Goal: Task Accomplishment & Management: Use online tool/utility

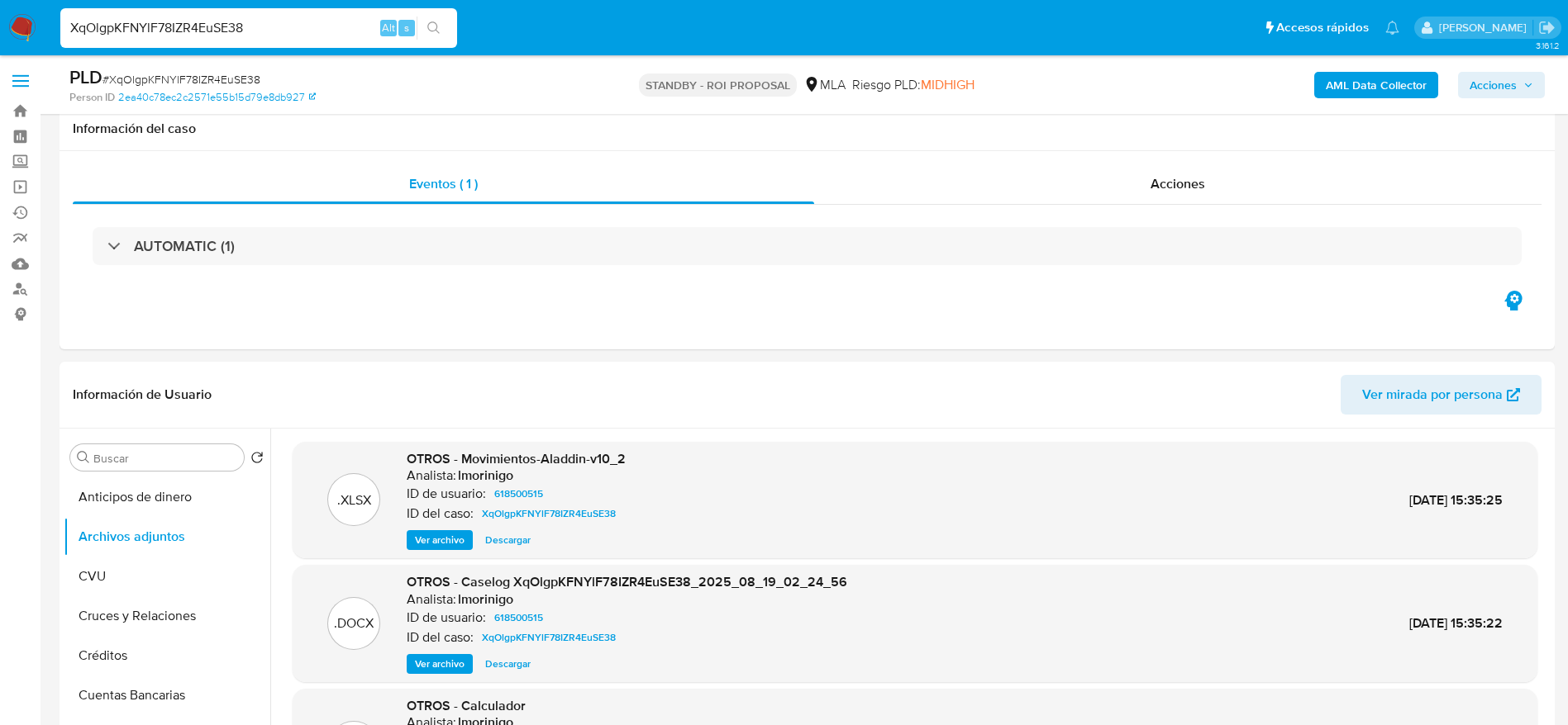
select select "10"
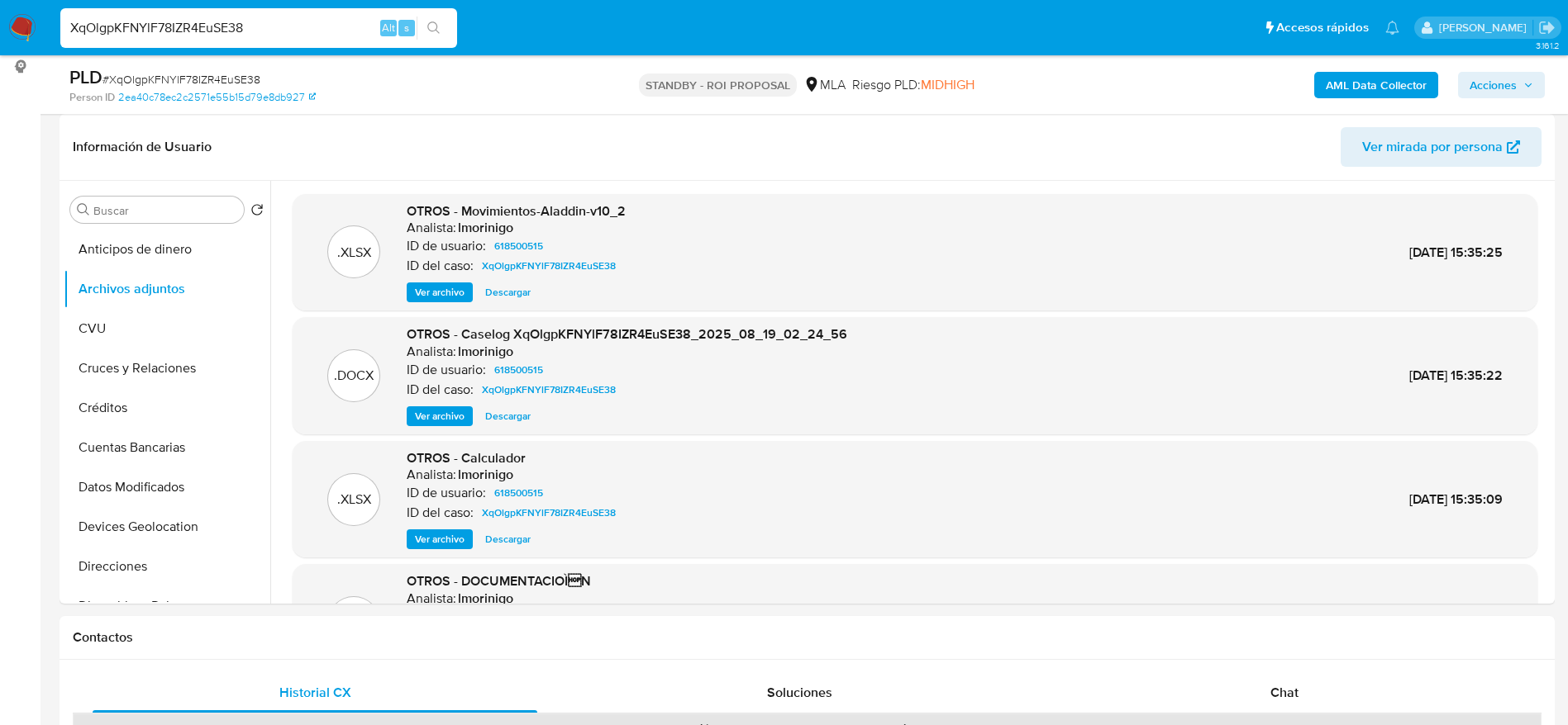
scroll to position [139, 0]
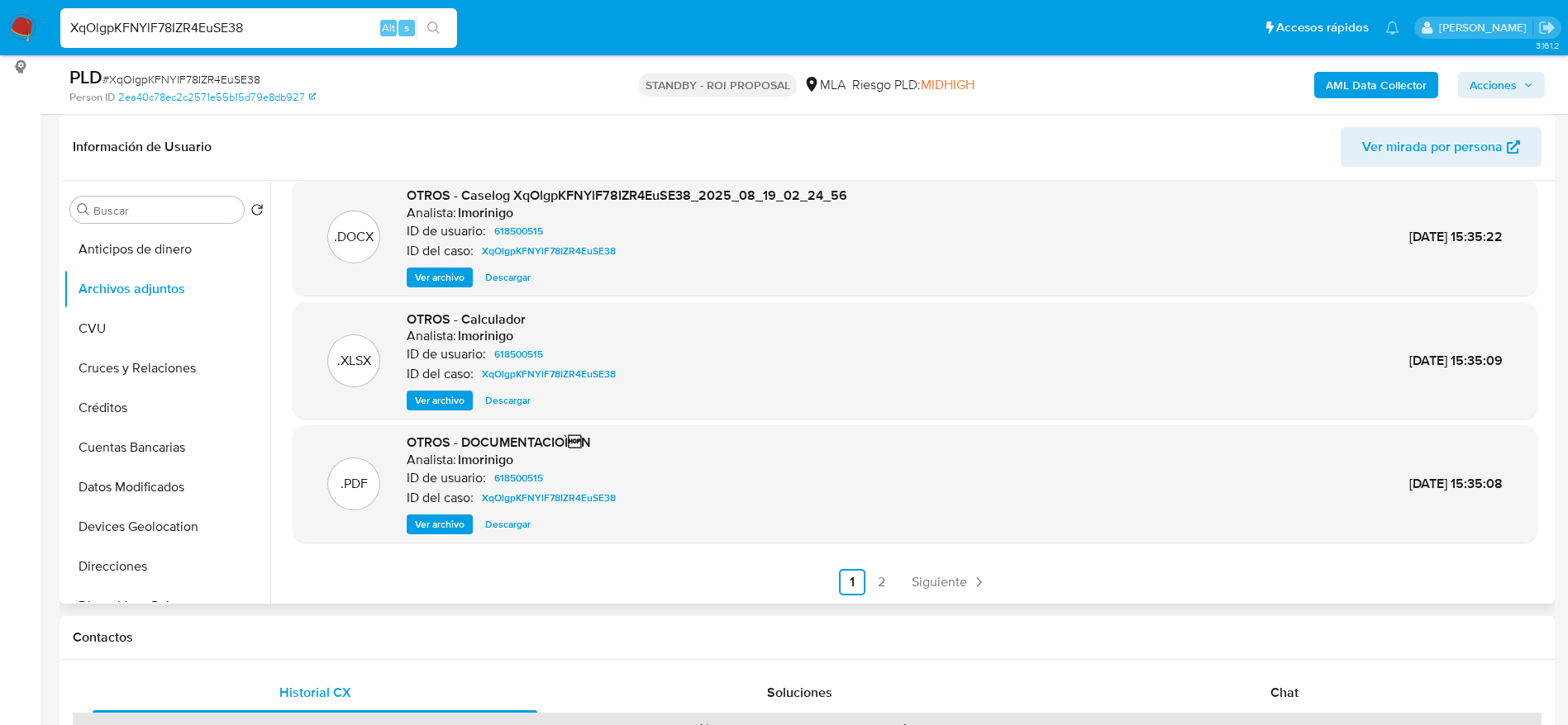
click at [438, 522] on span "Ver archivo" at bounding box center [440, 524] width 49 height 16
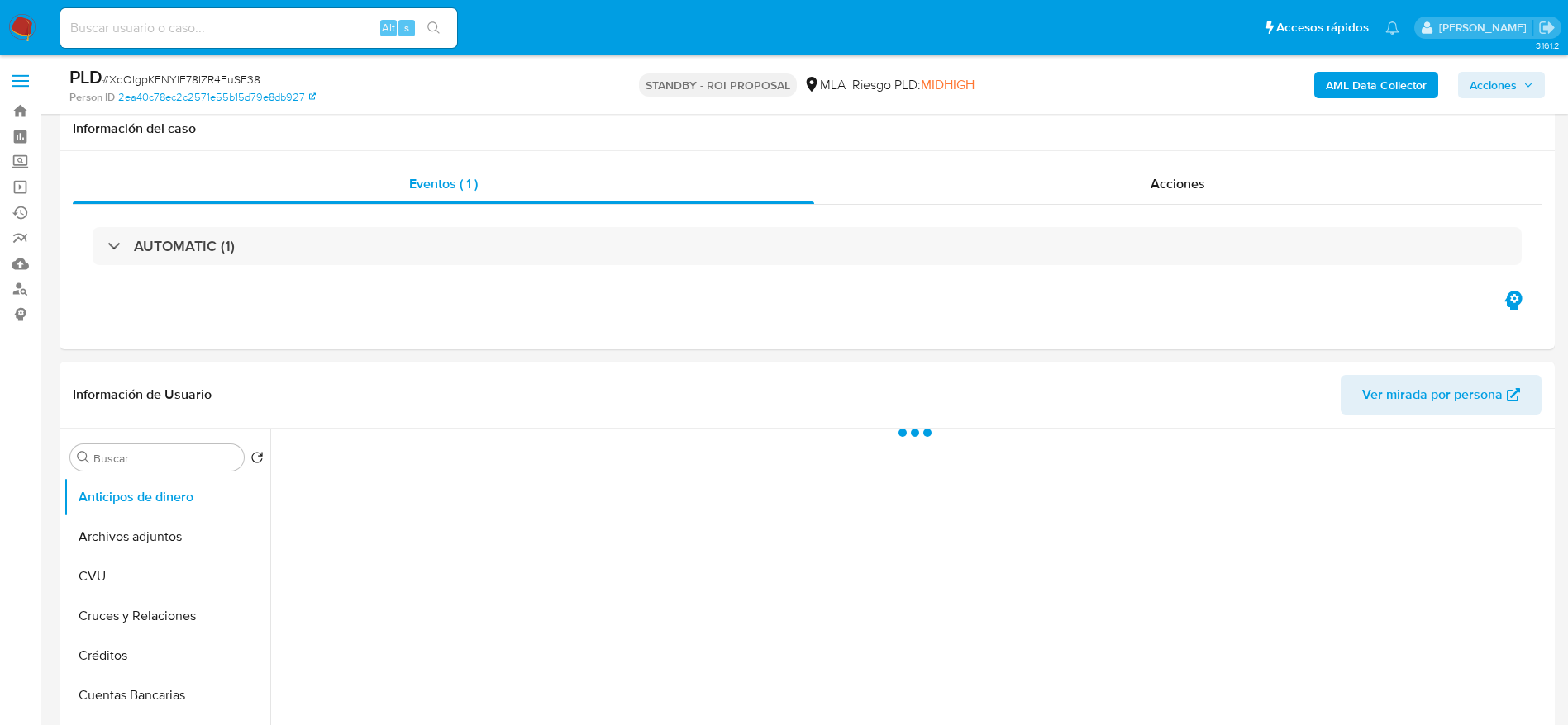
scroll to position [124, 0]
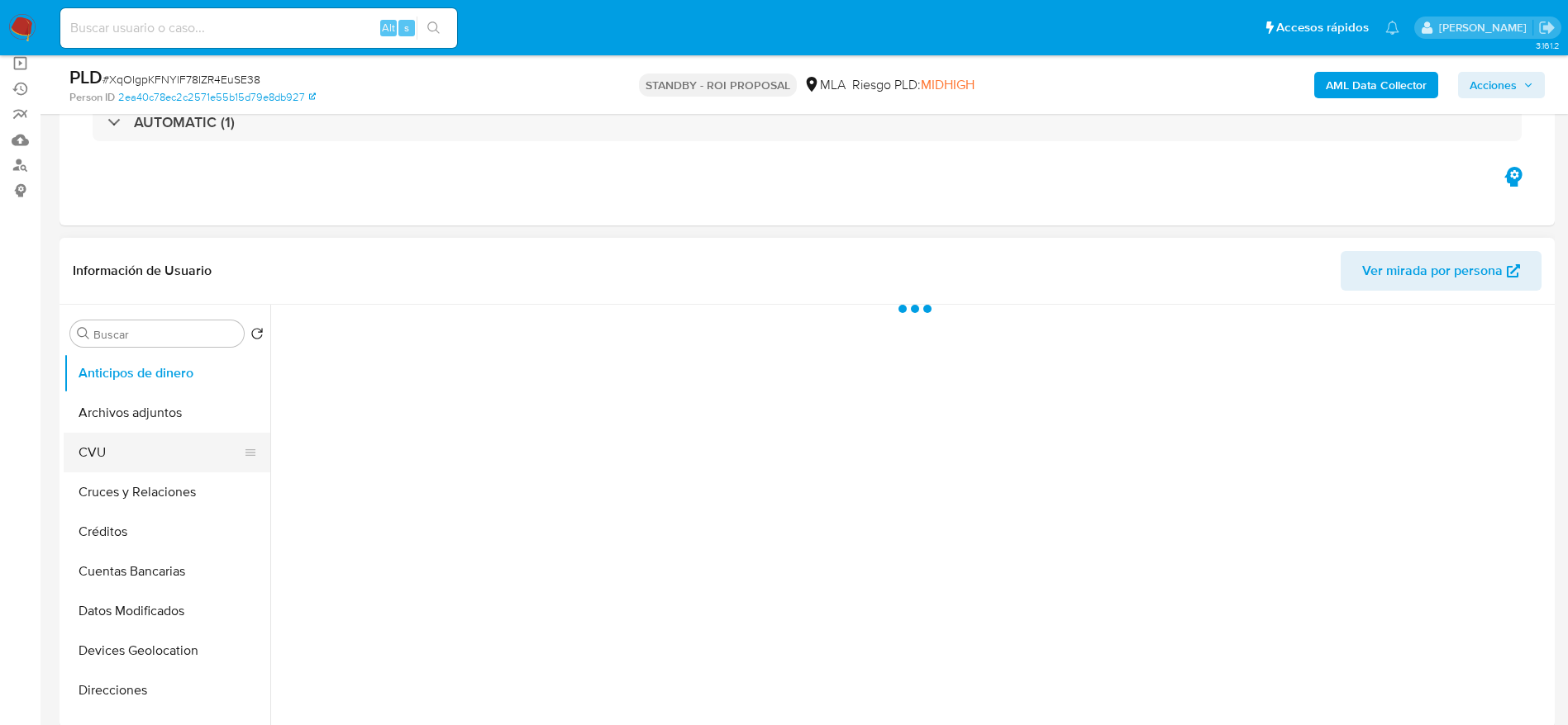
select select "10"
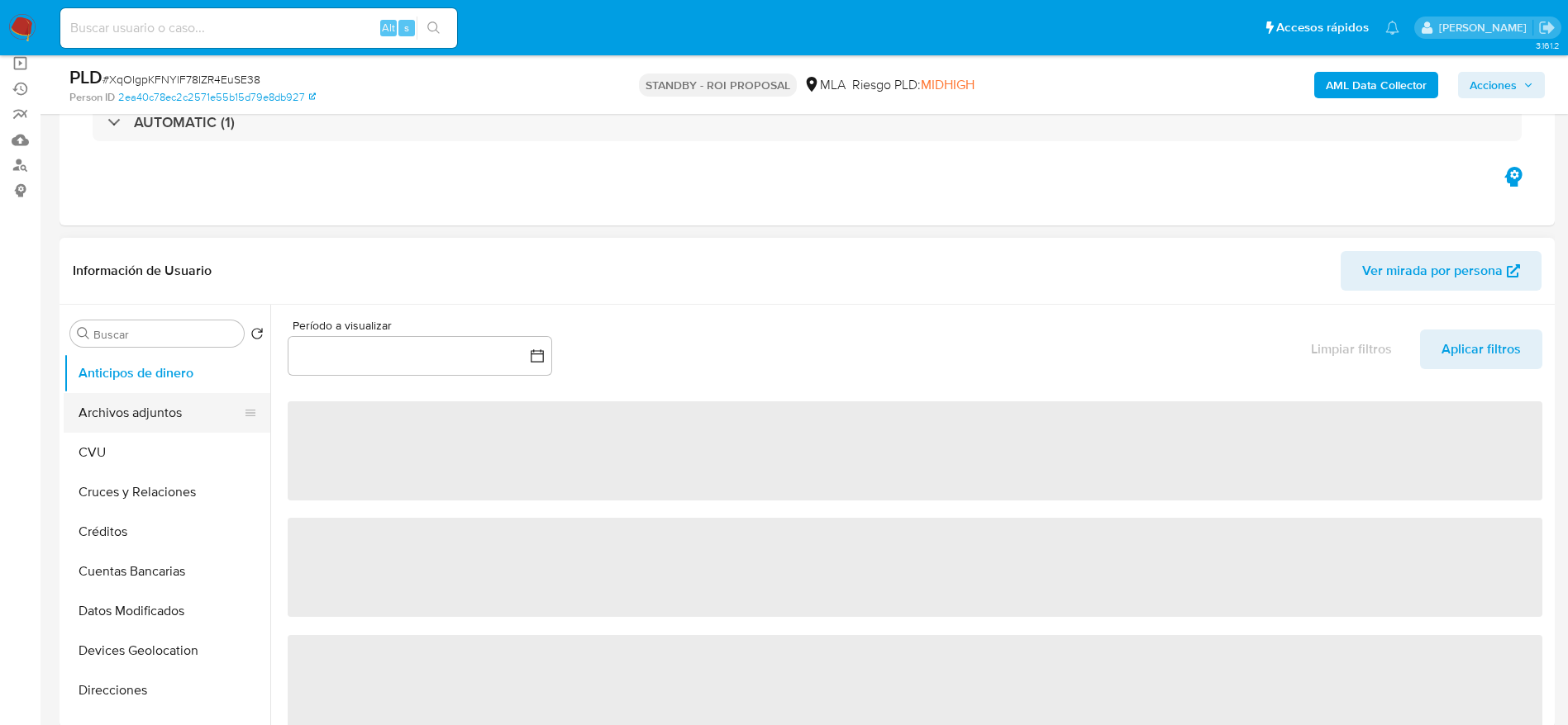
click at [136, 427] on button "Archivos adjuntos" at bounding box center [160, 413] width 193 height 40
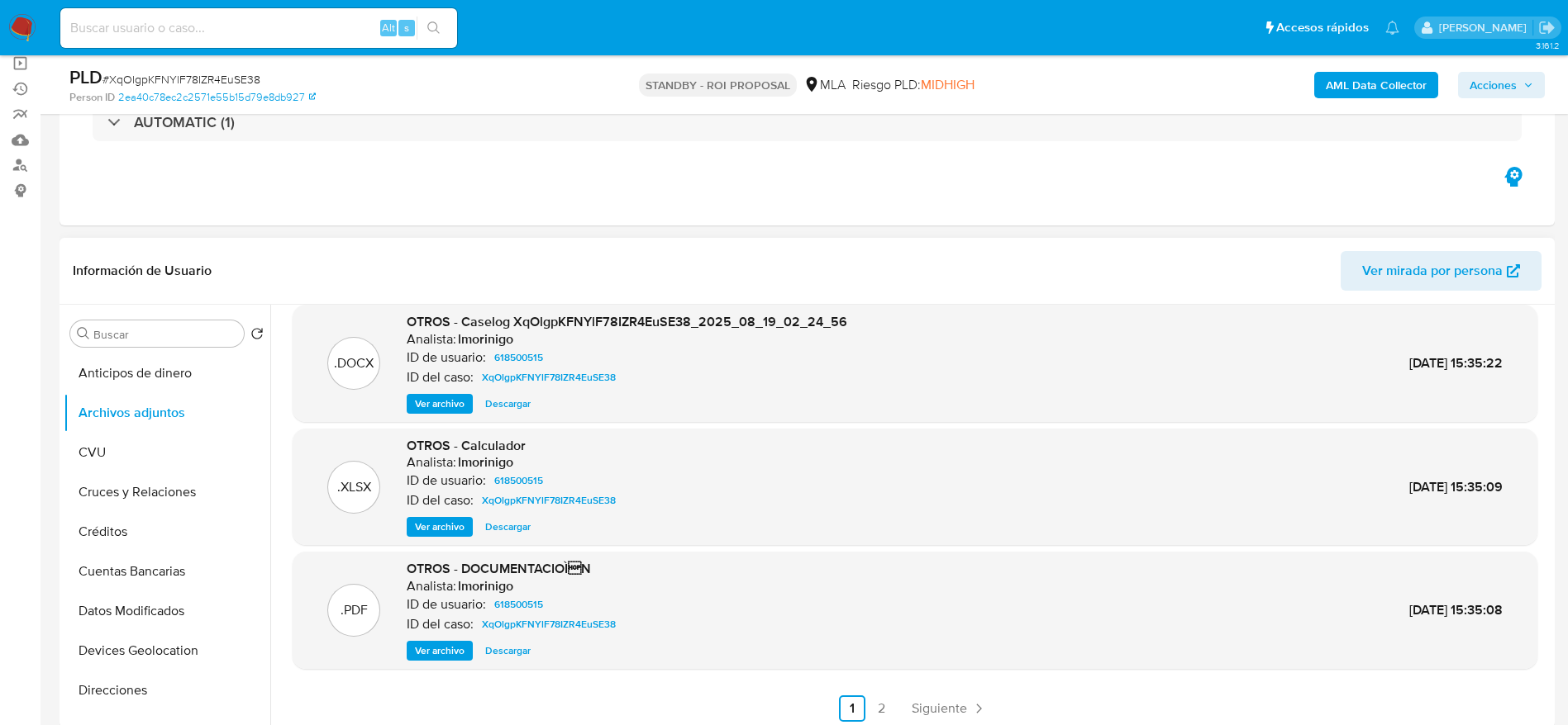
scroll to position [139, 0]
click at [432, 650] on span "Ver archivo" at bounding box center [440, 648] width 49 height 16
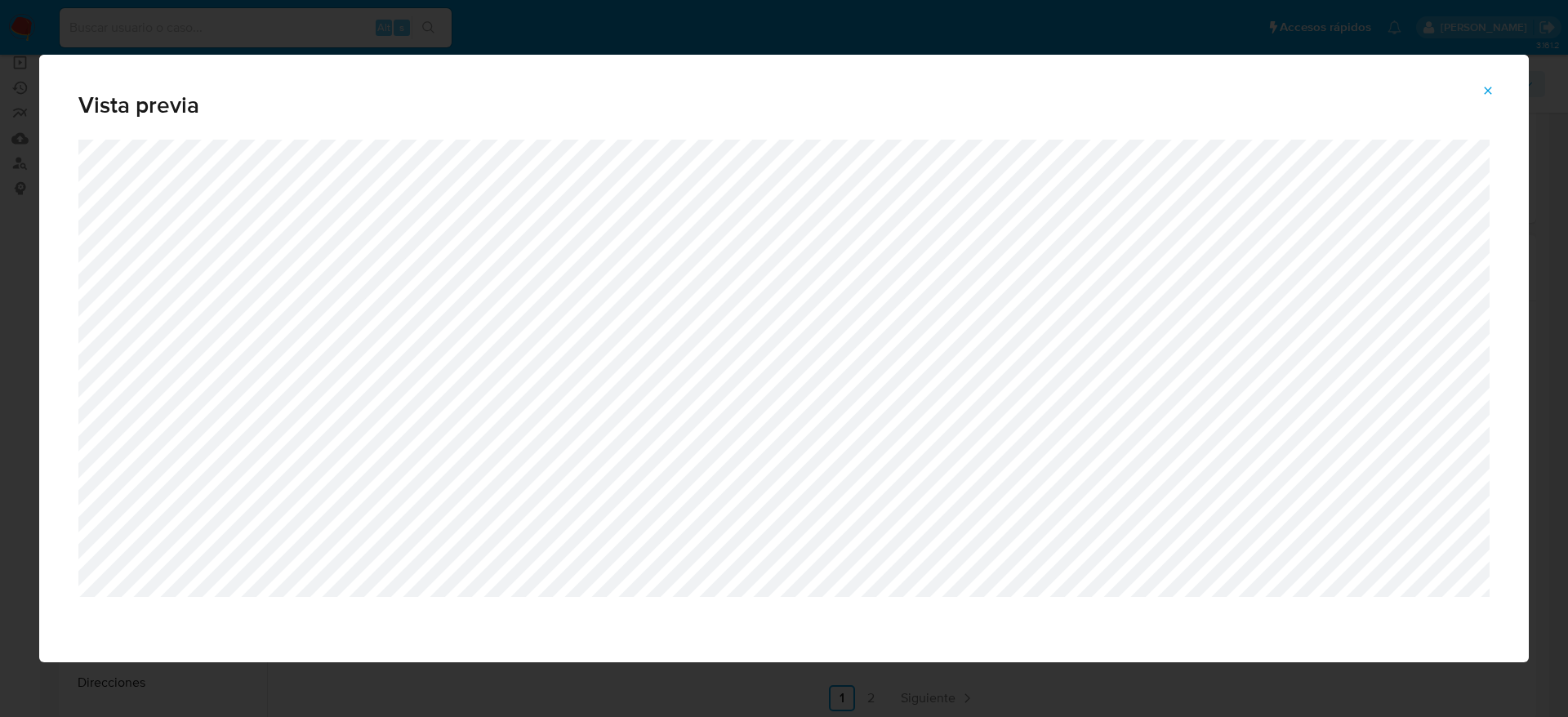
click at [1483, 90] on icon "Attachment preview" at bounding box center [1488, 91] width 13 height 13
